Goal: Transaction & Acquisition: Purchase product/service

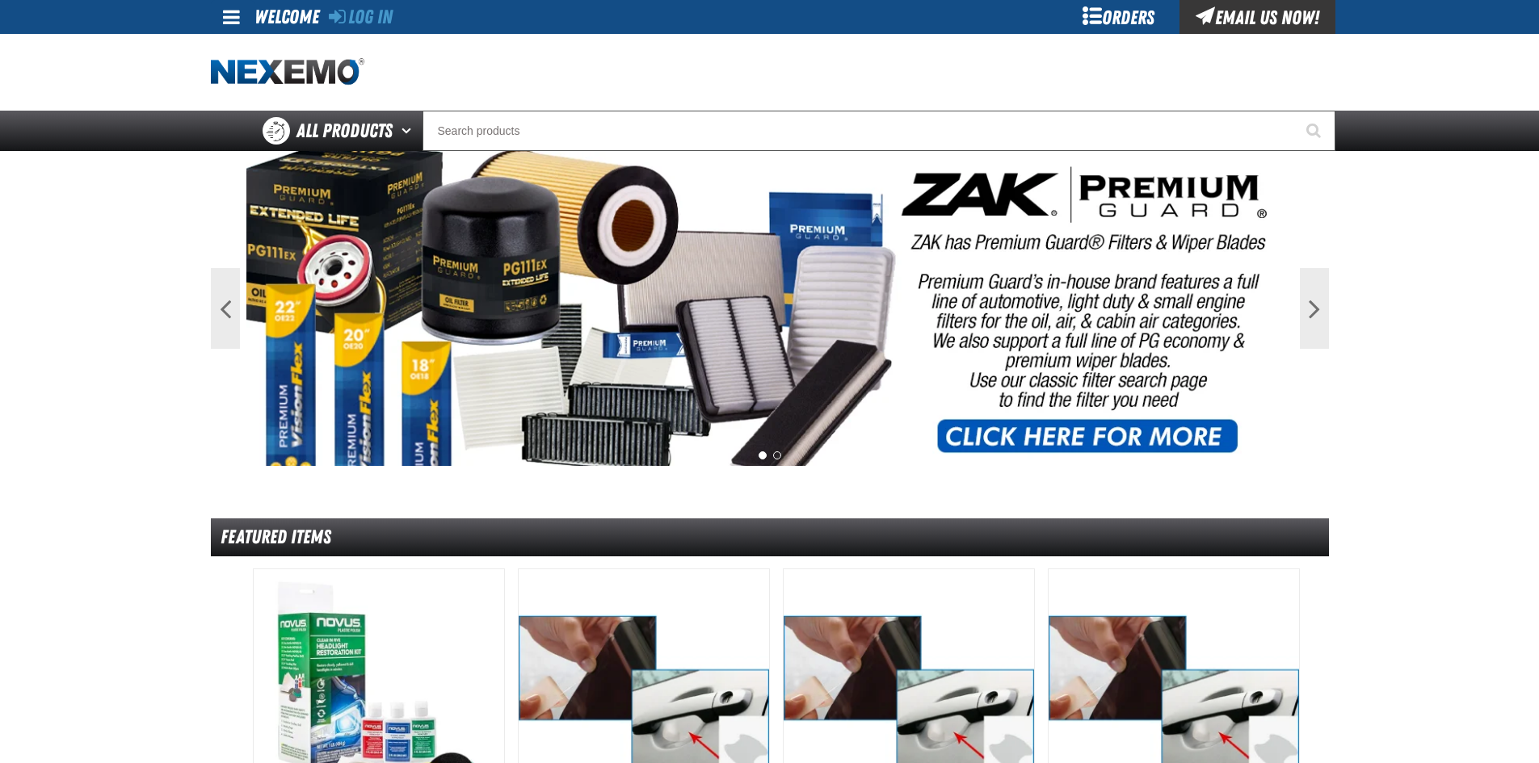
click at [1103, 21] on div "Orders" at bounding box center [1118, 17] width 121 height 34
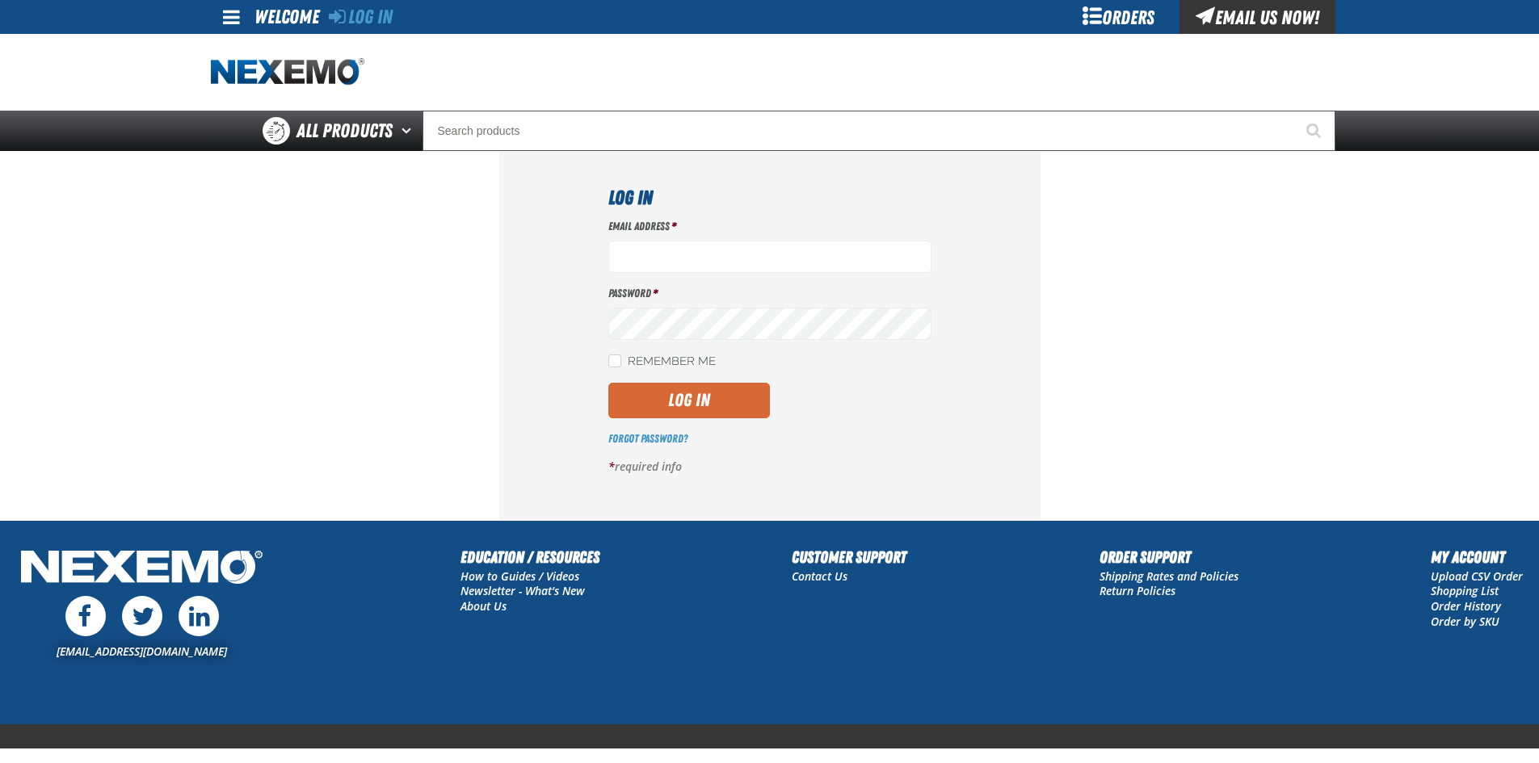
type input "[EMAIL_ADDRESS][DOMAIN_NAME]"
click at [734, 397] on button "Log In" at bounding box center [689, 401] width 162 height 36
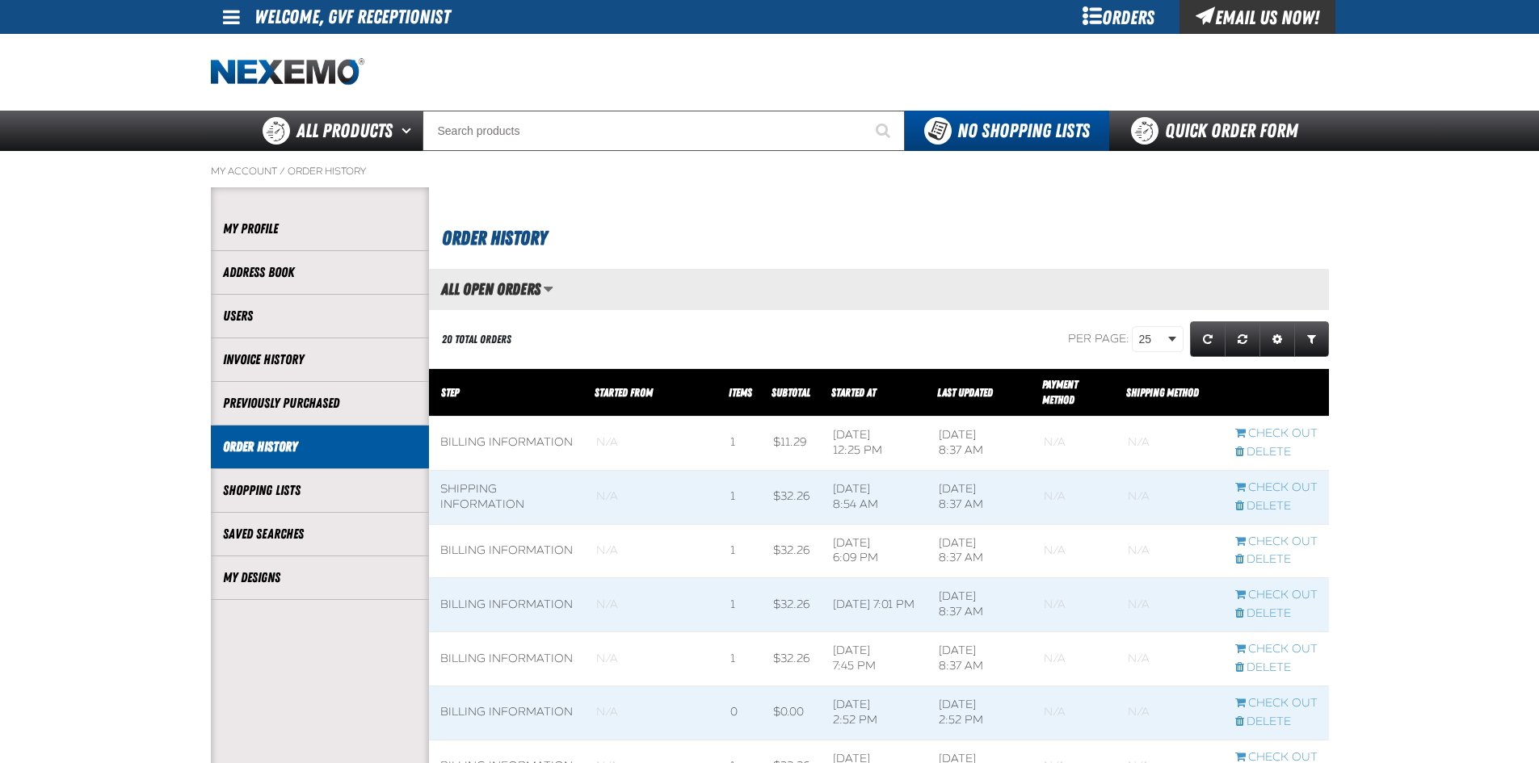
scroll to position [1, 1]
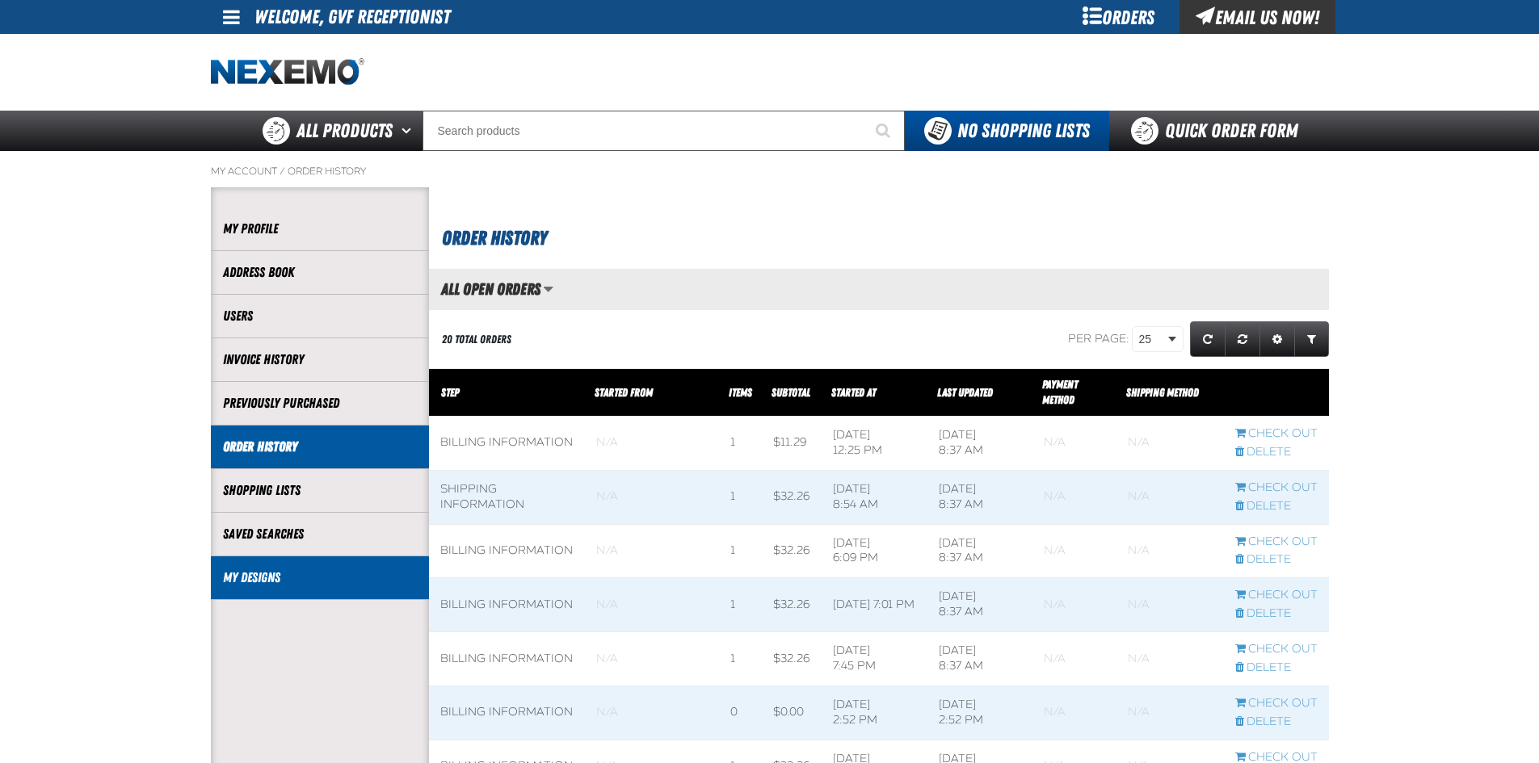
click at [336, 559] on li "My Designs" at bounding box center [320, 579] width 218 height 44
click at [272, 591] on li "My Designs" at bounding box center [320, 579] width 218 height 44
click at [267, 577] on link "My Designs" at bounding box center [320, 578] width 194 height 19
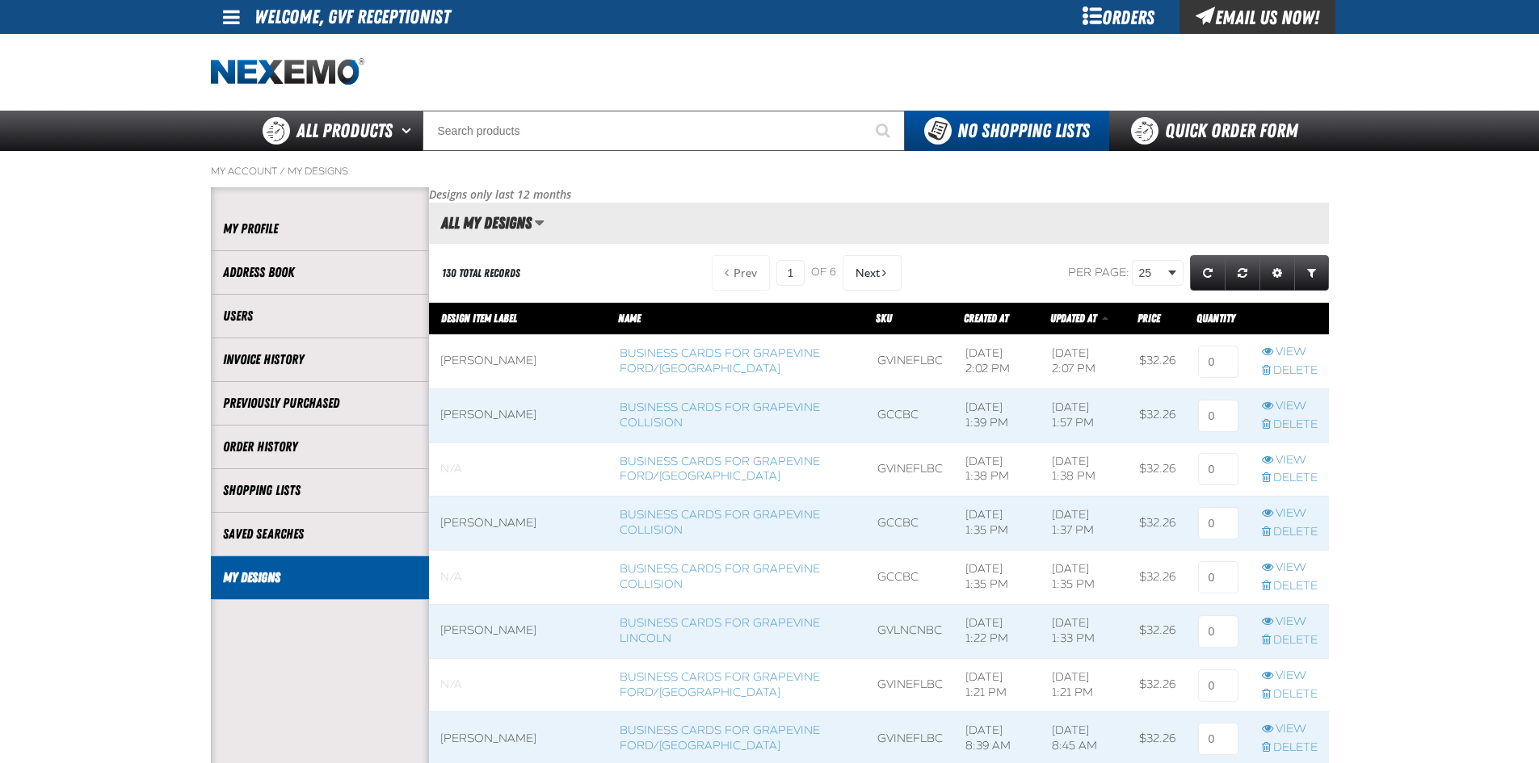
scroll to position [1, 1]
click at [643, 362] on link "Business Cards for Grapevine Ford/[GEOGRAPHIC_DATA]" at bounding box center [720, 361] width 200 height 29
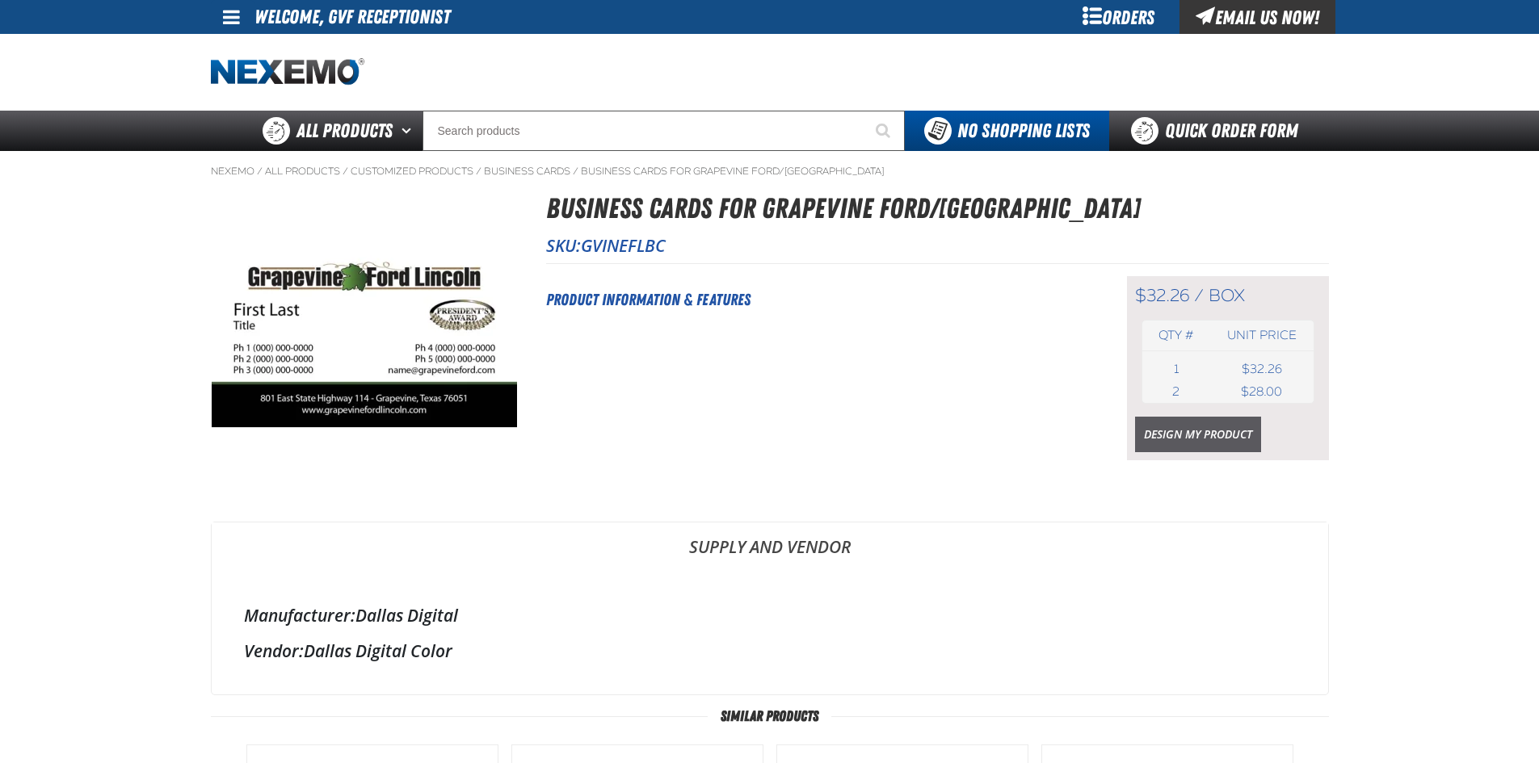
click at [1178, 434] on link "Design My Product" at bounding box center [1198, 435] width 126 height 36
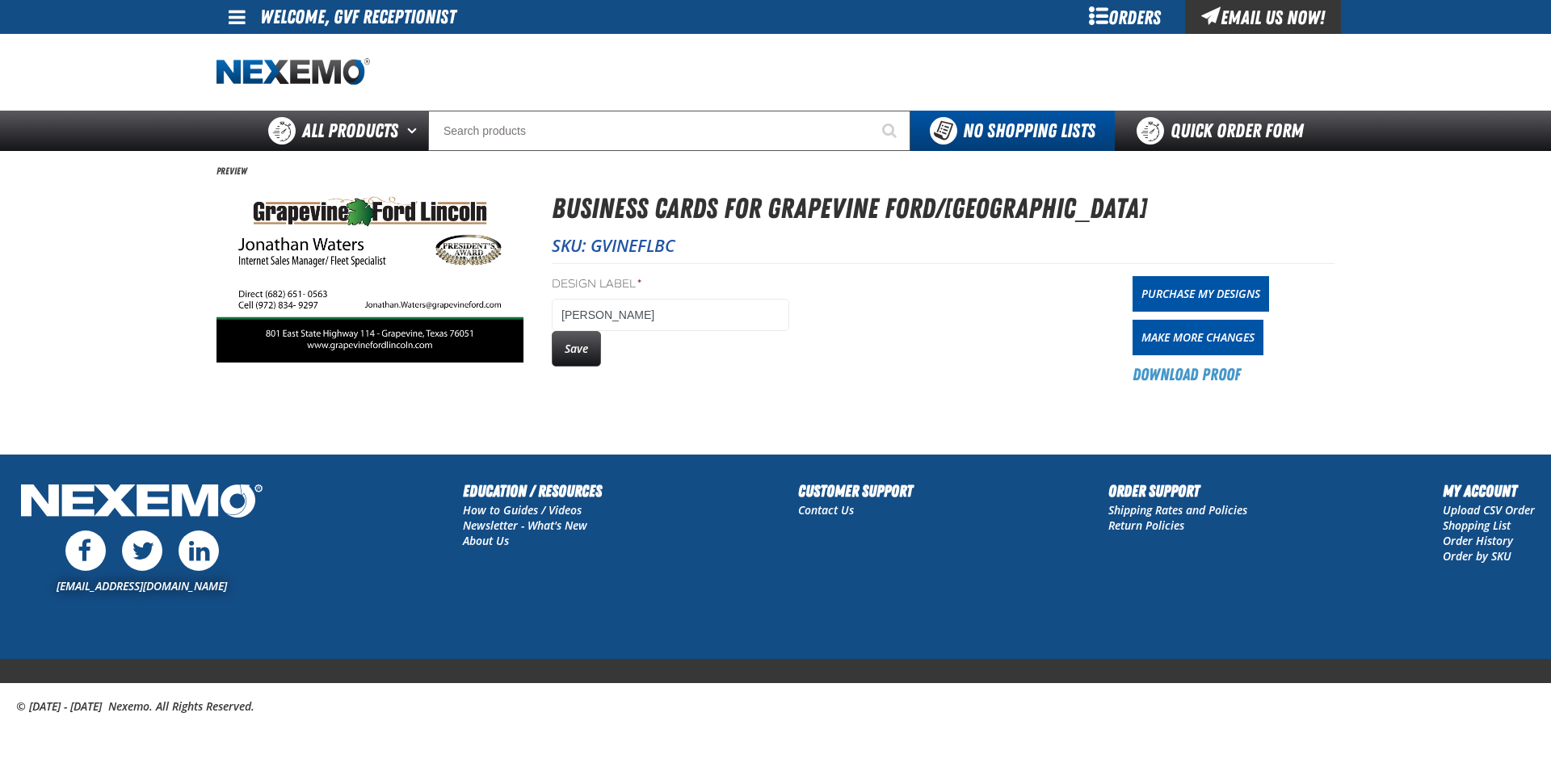
click at [567, 339] on button "Save" at bounding box center [576, 349] width 49 height 36
drag, startPoint x: 0, startPoint y: 0, endPoint x: 1247, endPoint y: 295, distance: 1281.7
click at [1247, 295] on link "Purchase My Designs" at bounding box center [1201, 294] width 137 height 36
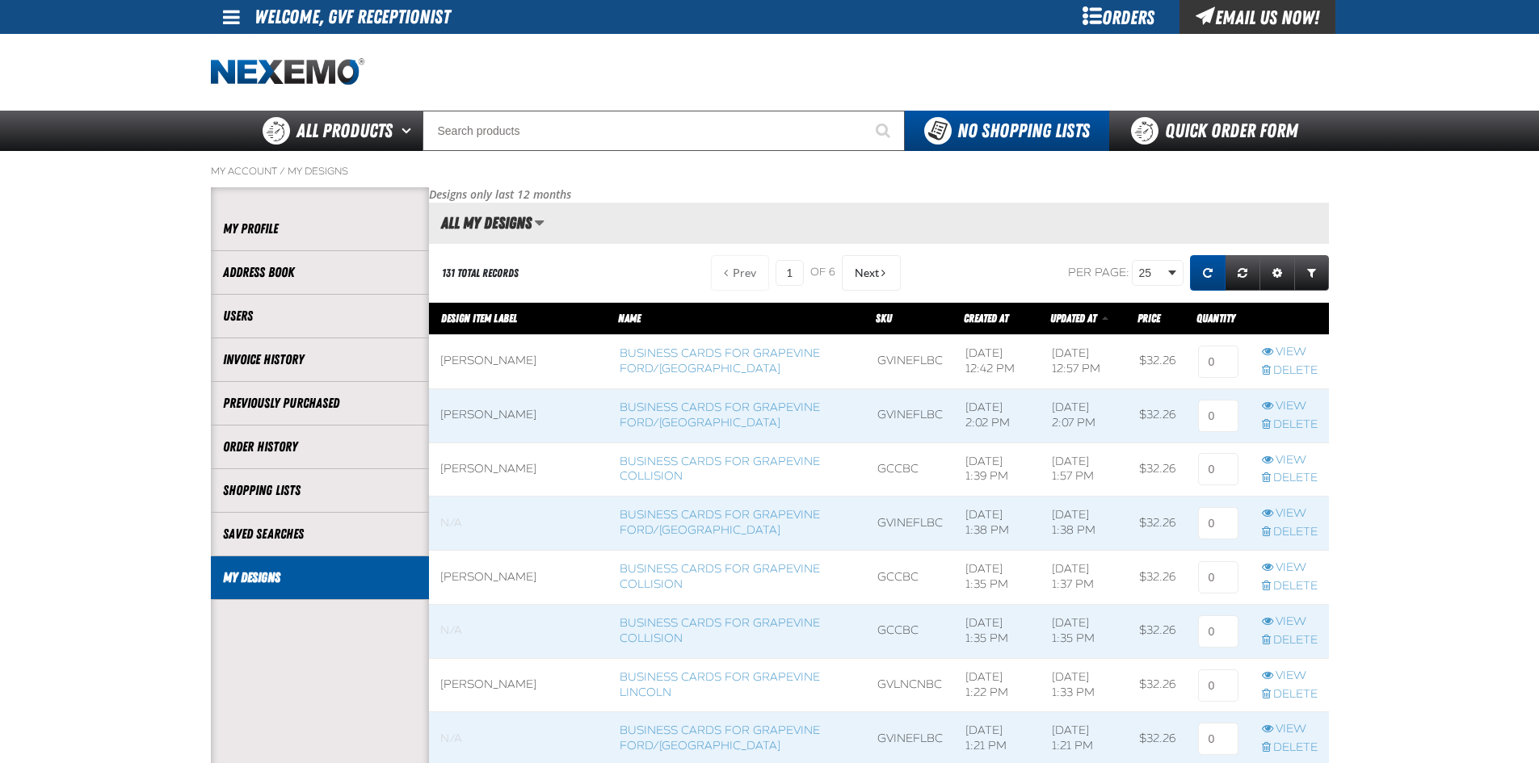
scroll to position [1, 1]
click at [1230, 351] on input at bounding box center [1218, 362] width 40 height 32
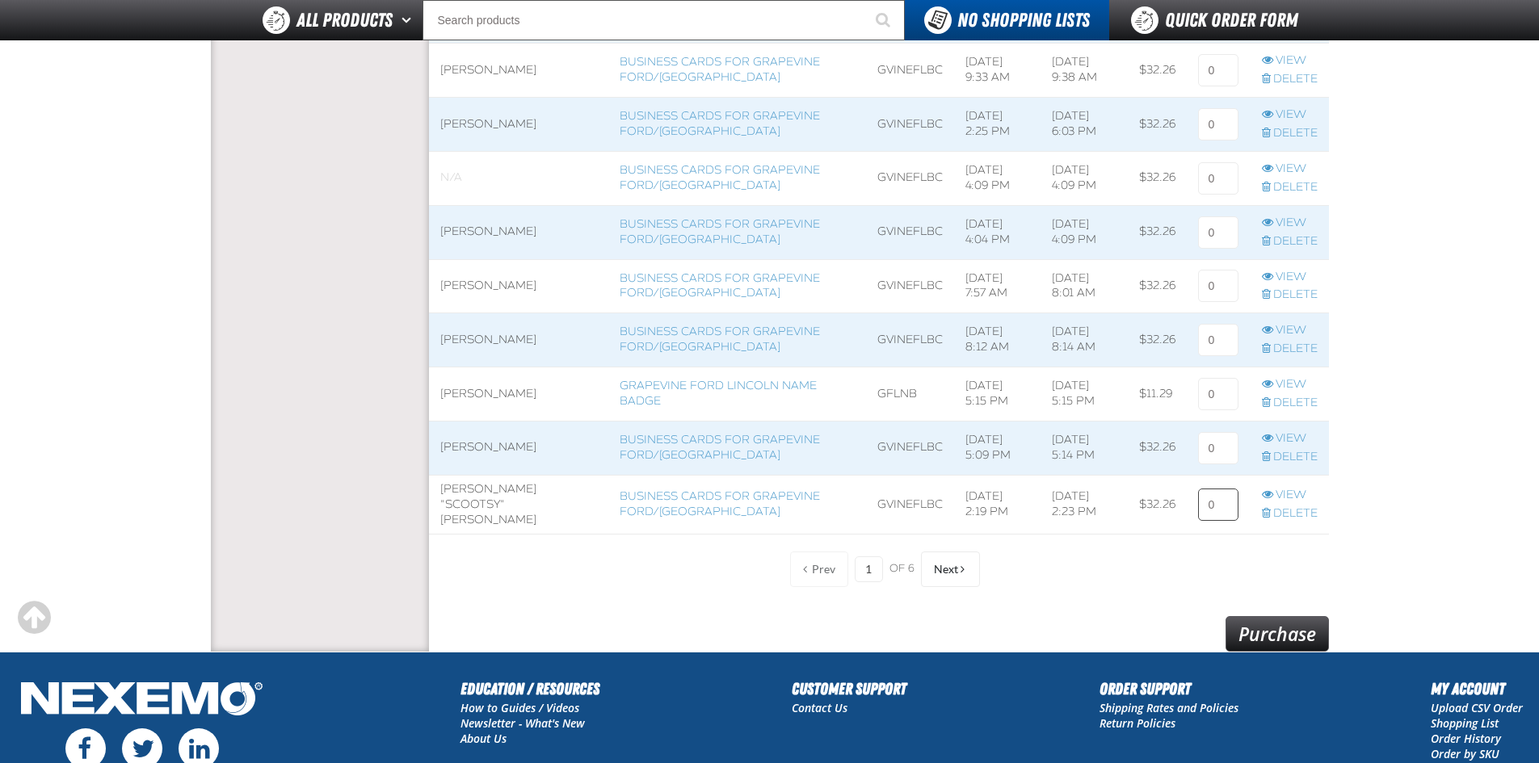
scroll to position [1312, 0]
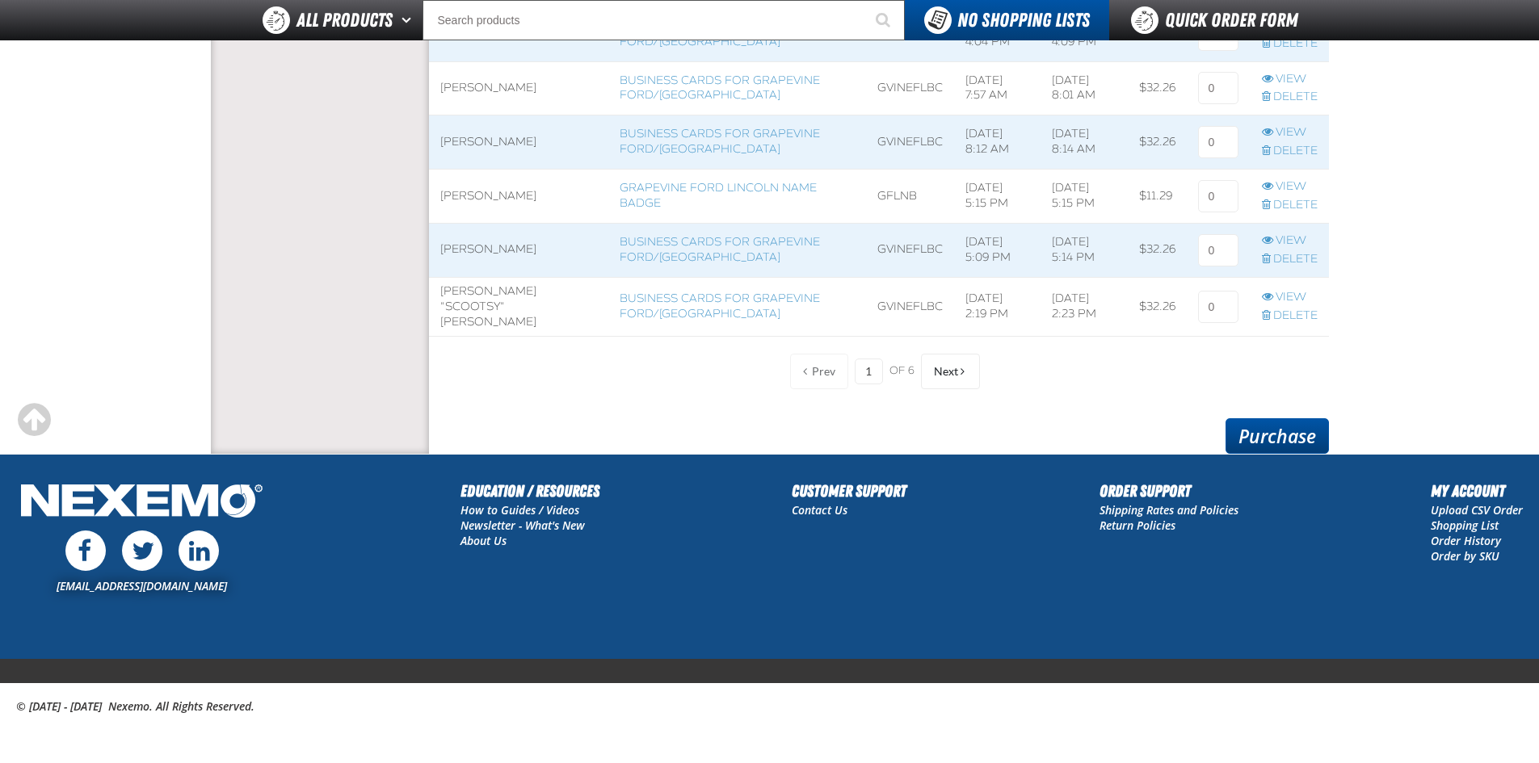
type input "1"
click at [1247, 437] on link "Purchase" at bounding box center [1277, 436] width 103 height 36
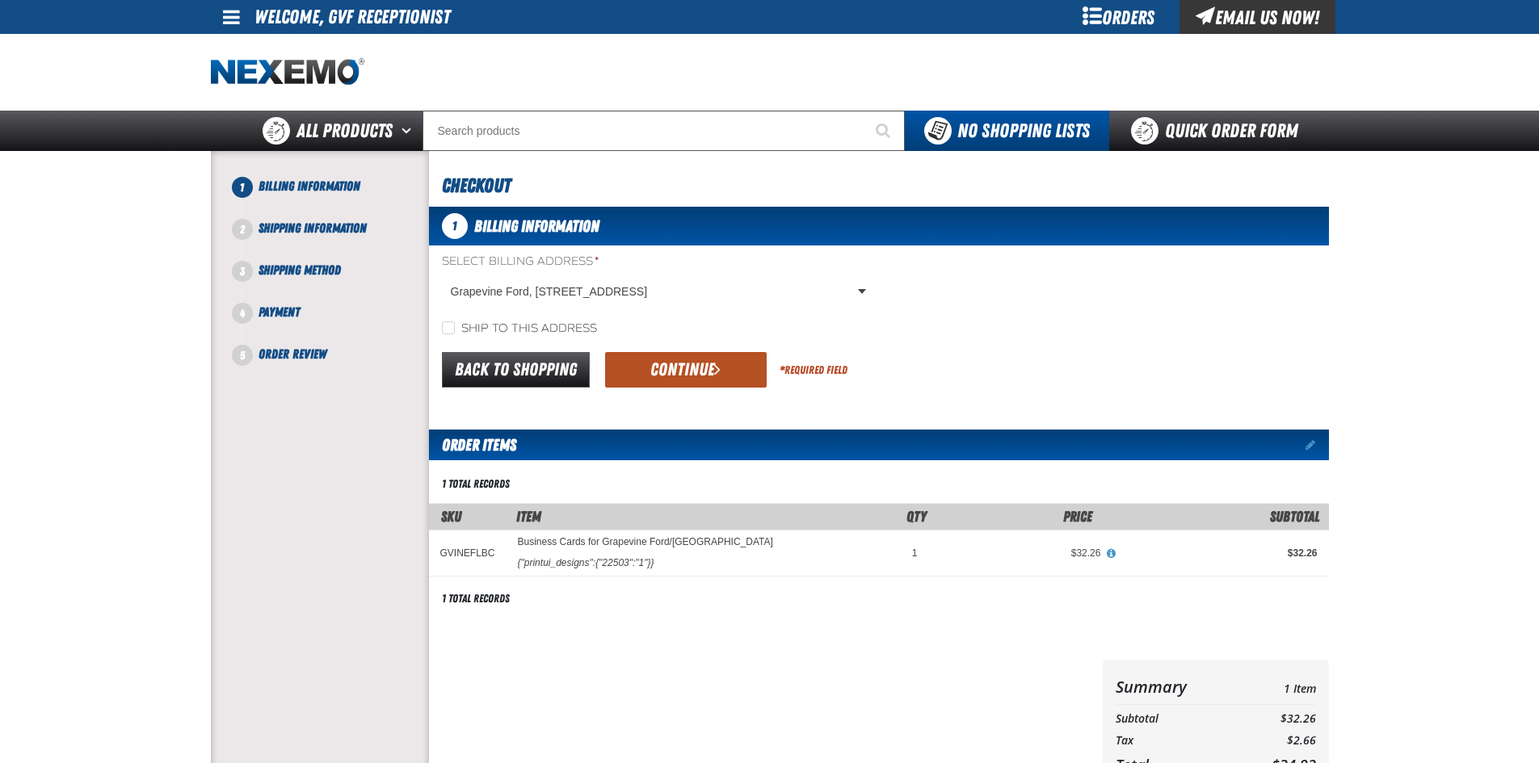
click at [729, 365] on button "Continue" at bounding box center [686, 370] width 162 height 36
